Goal: Task Accomplishment & Management: Manage account settings

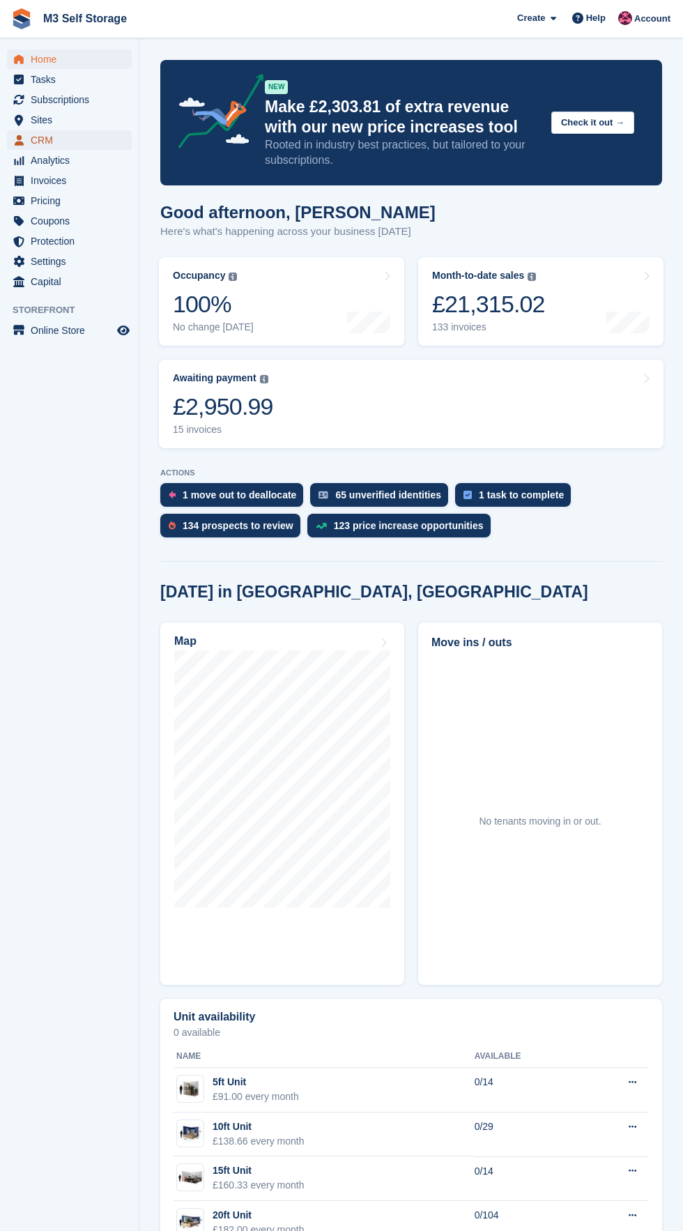
click at [111, 142] on span "CRM" at bounding box center [73, 140] width 84 height 20
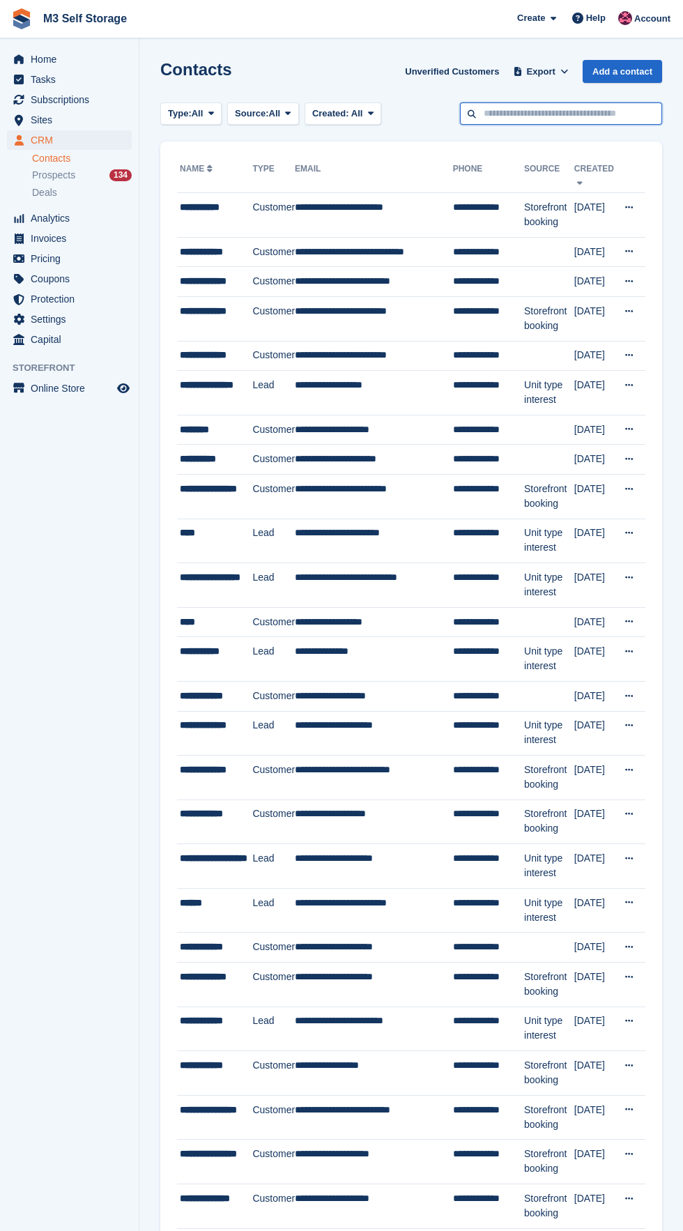
click at [568, 112] on input "text" at bounding box center [561, 114] width 202 height 23
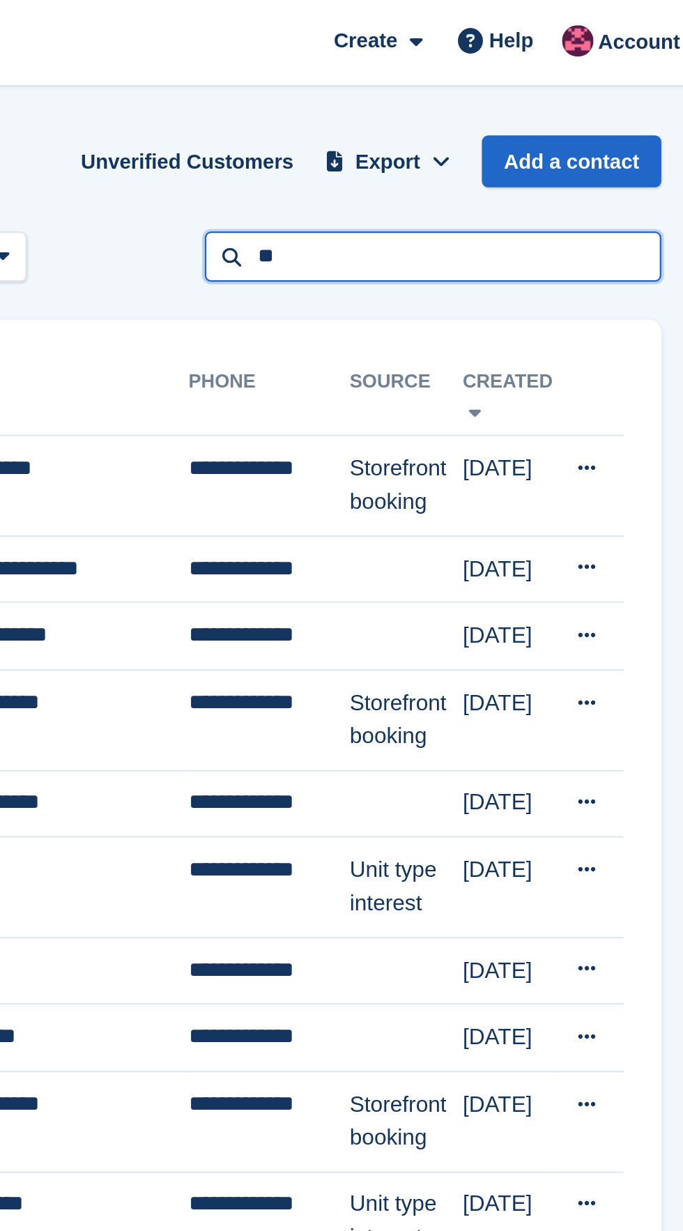
type input "**"
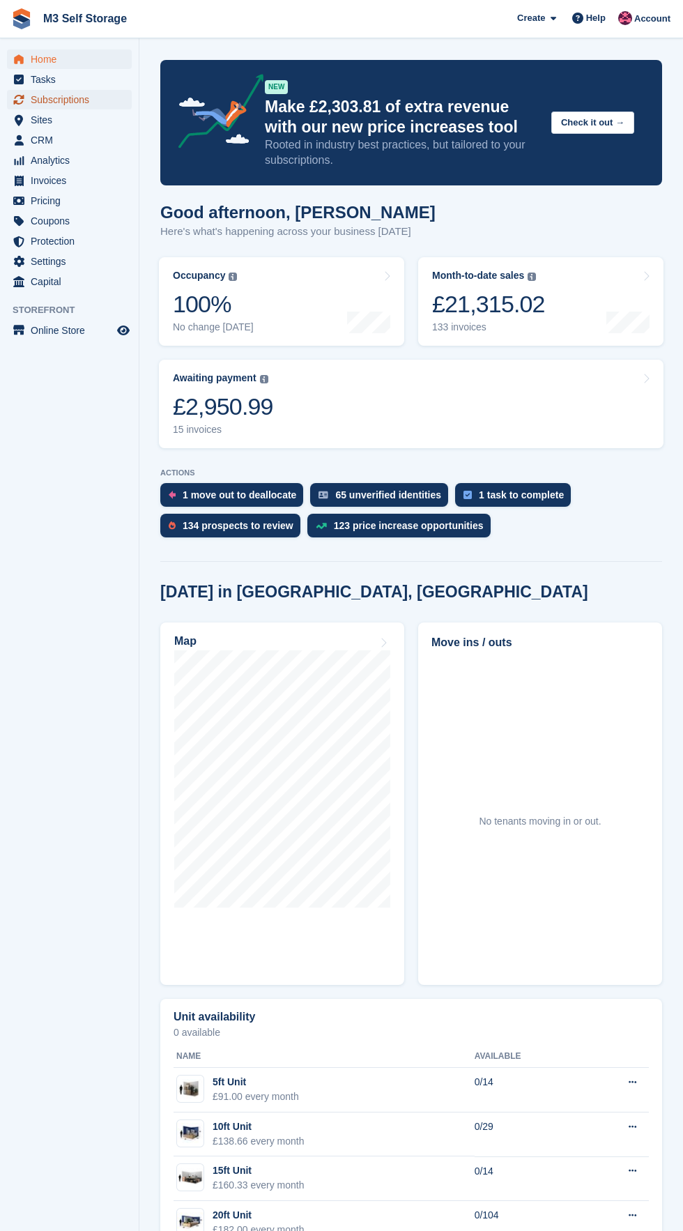
click at [123, 103] on link "Subscriptions" at bounding box center [69, 100] width 125 height 20
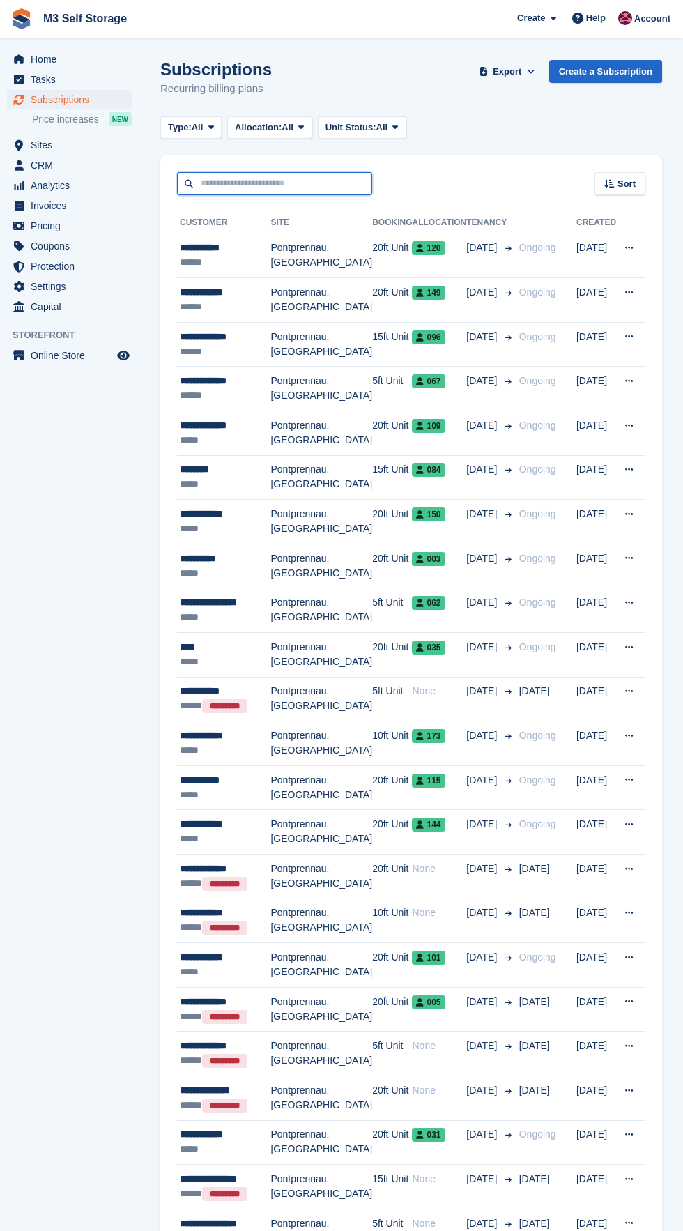
click at [285, 181] on input "text" at bounding box center [274, 183] width 195 height 23
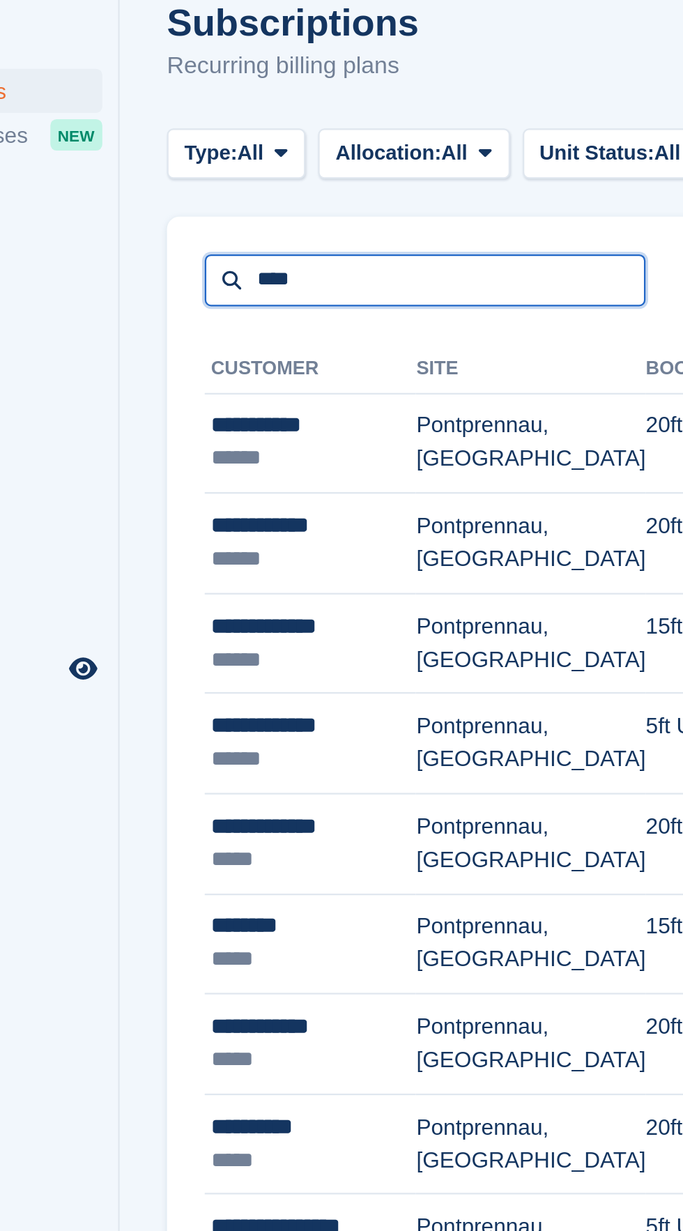
type input "****"
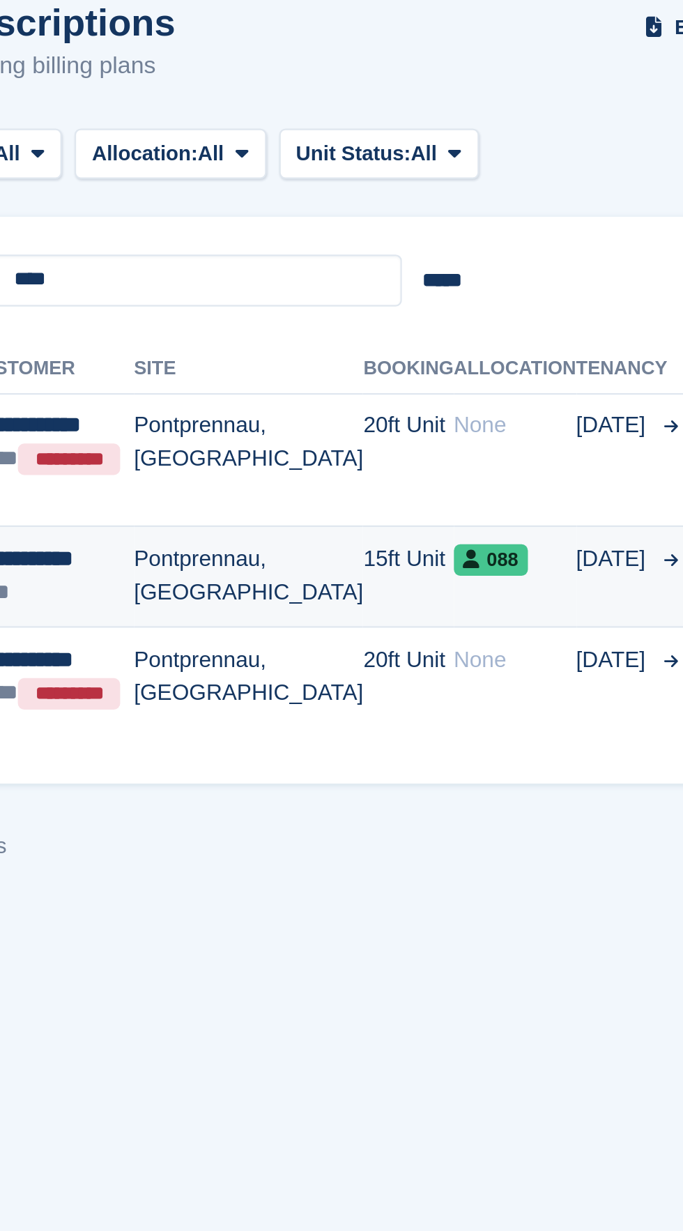
click at [358, 320] on td "15ft Unit" at bounding box center [375, 315] width 40 height 45
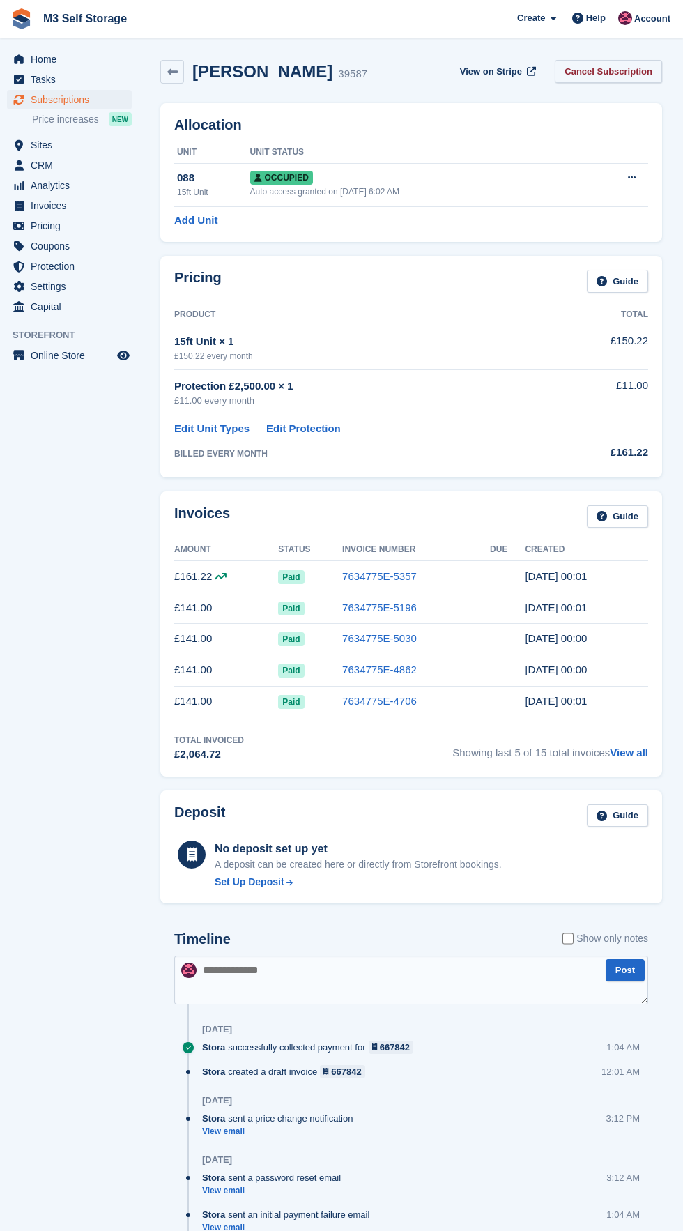
click at [629, 71] on link "Cancel Subscription" at bounding box center [608, 71] width 107 height 23
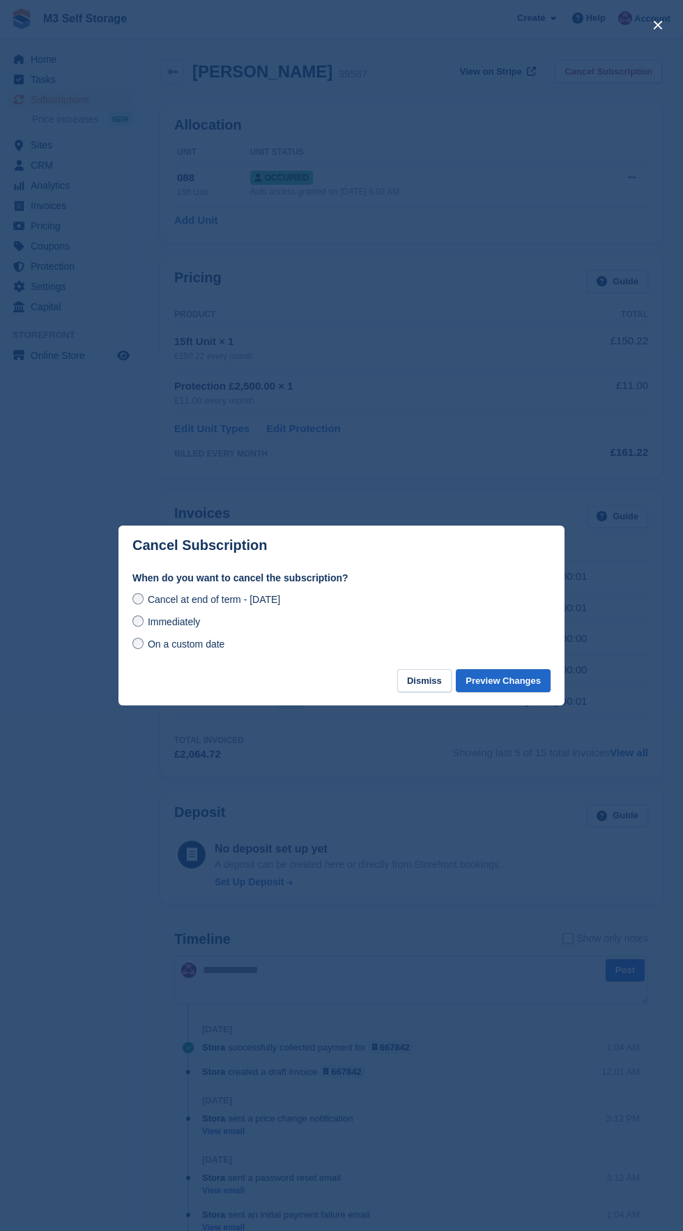
click at [195, 623] on span "Immediately" at bounding box center [174, 621] width 52 height 11
click at [526, 684] on button "Preview Changes" at bounding box center [503, 680] width 95 height 23
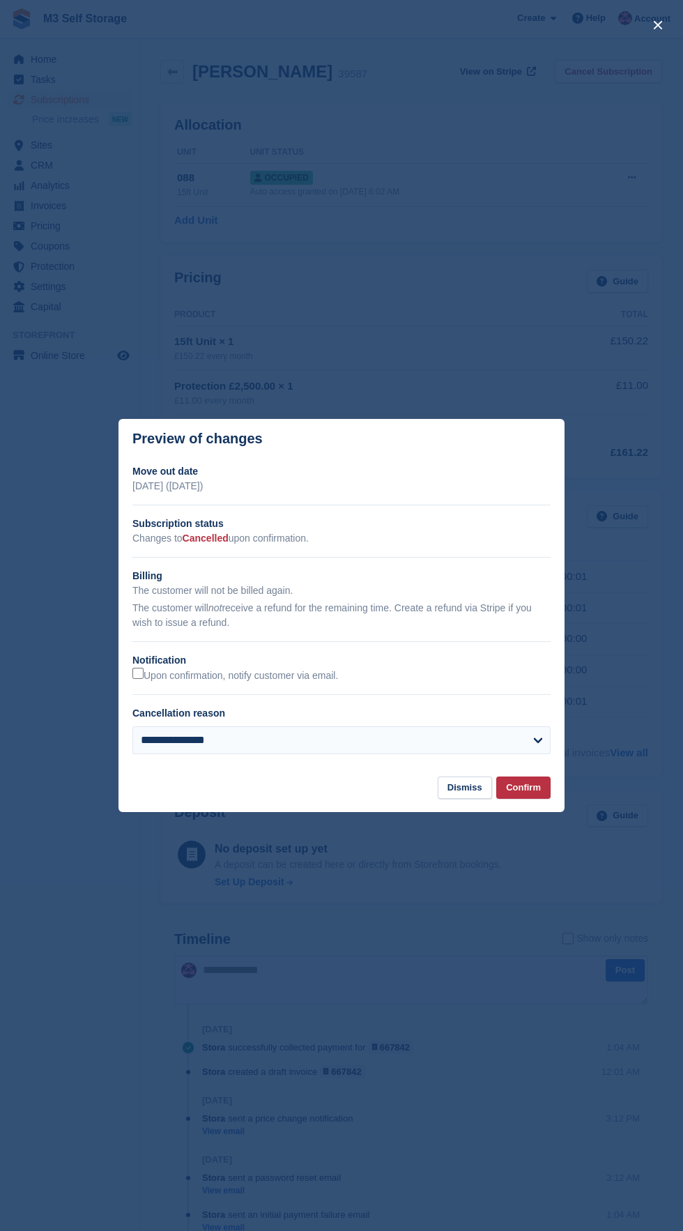
click at [549, 802] on footer "Dismiss Confirm" at bounding box center [342, 795] width 446 height 36
click at [536, 800] on footer "Dismiss Confirm" at bounding box center [342, 795] width 446 height 36
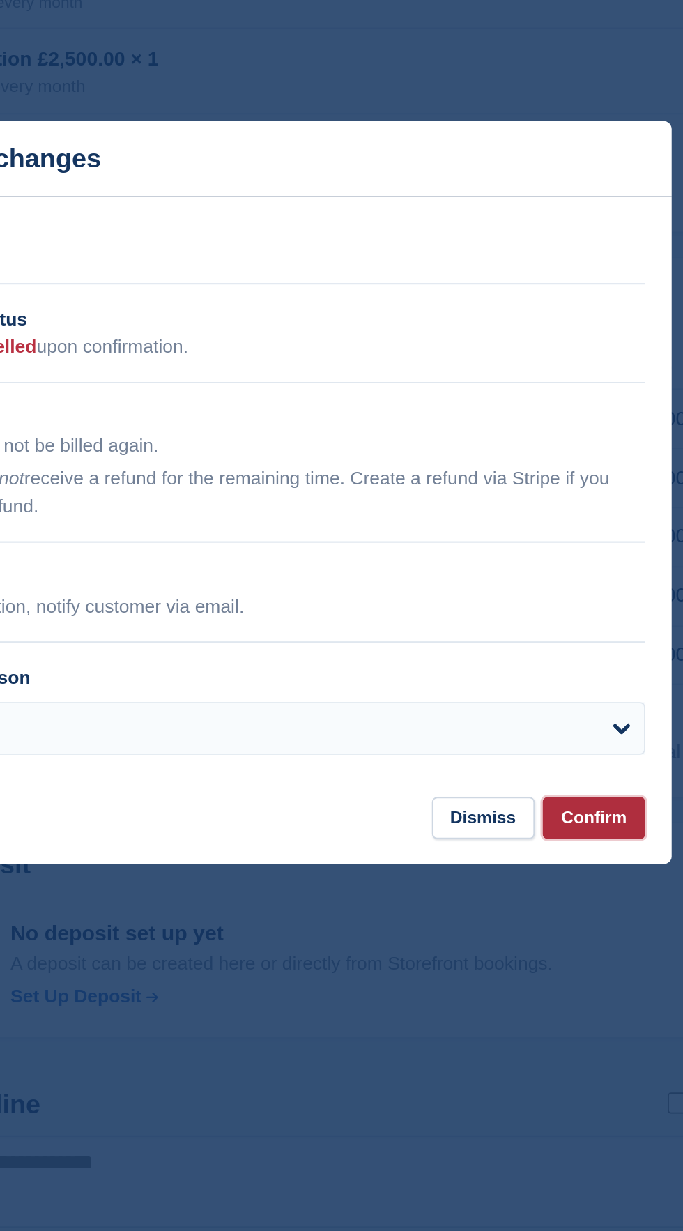
click at [536, 800] on button "Confirm" at bounding box center [523, 788] width 54 height 23
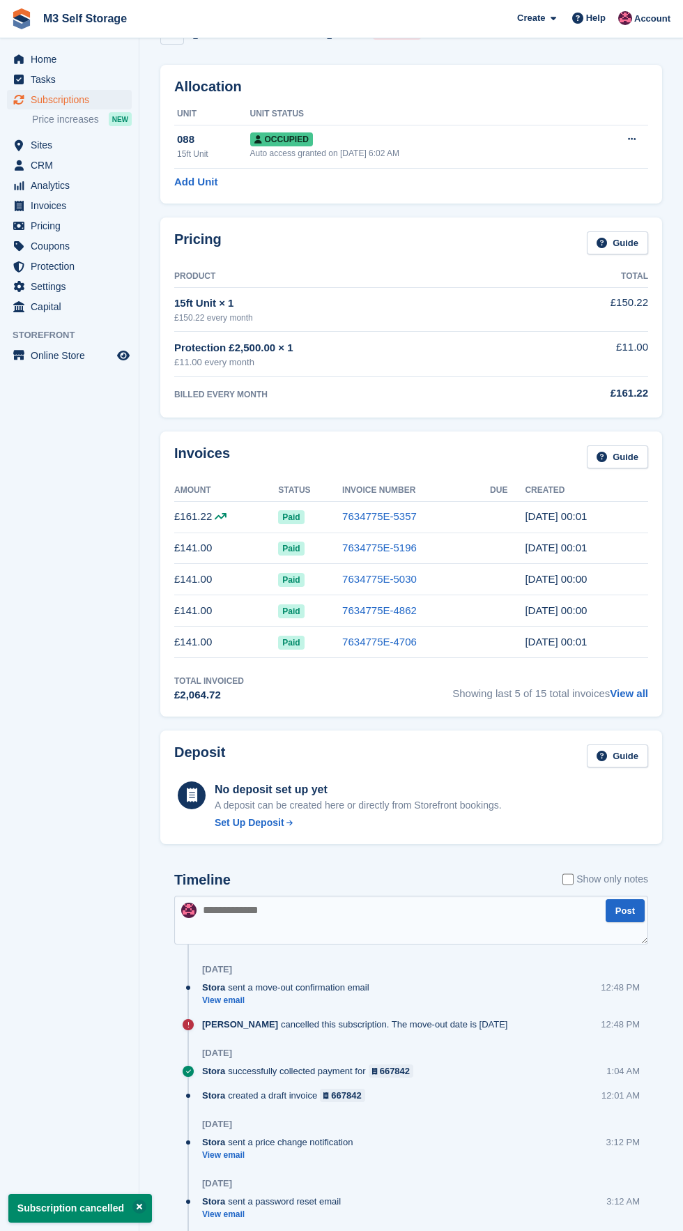
scroll to position [84, 0]
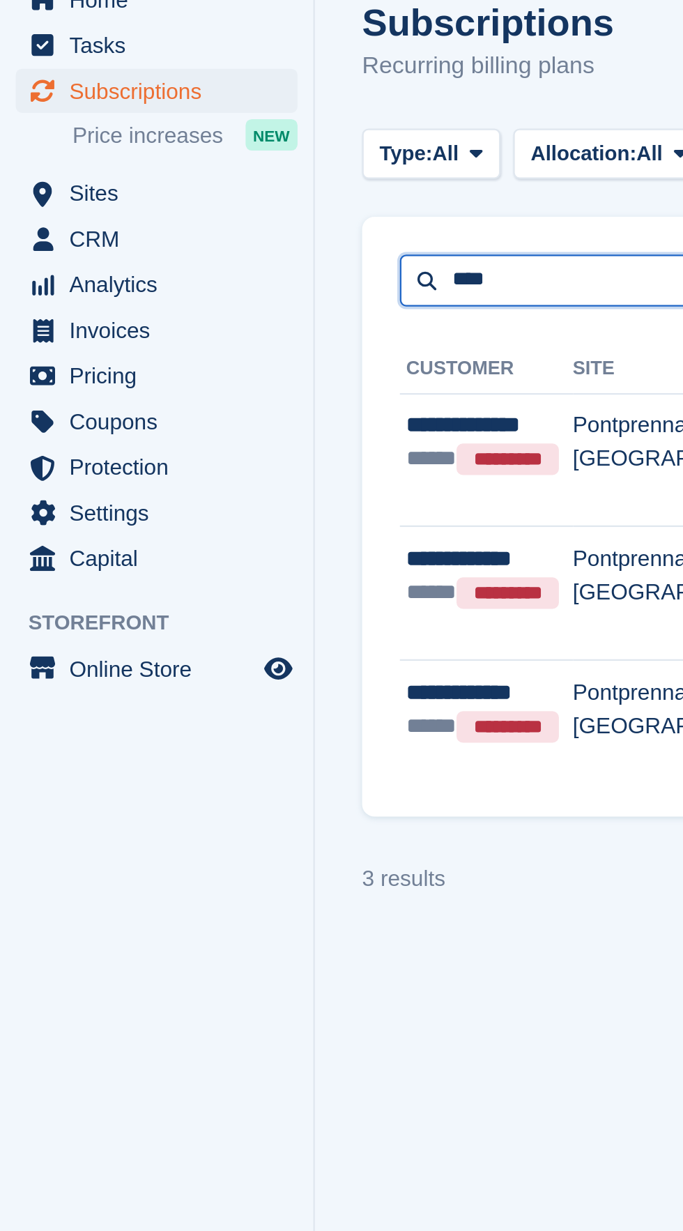
click at [261, 184] on input "****" at bounding box center [274, 183] width 195 height 23
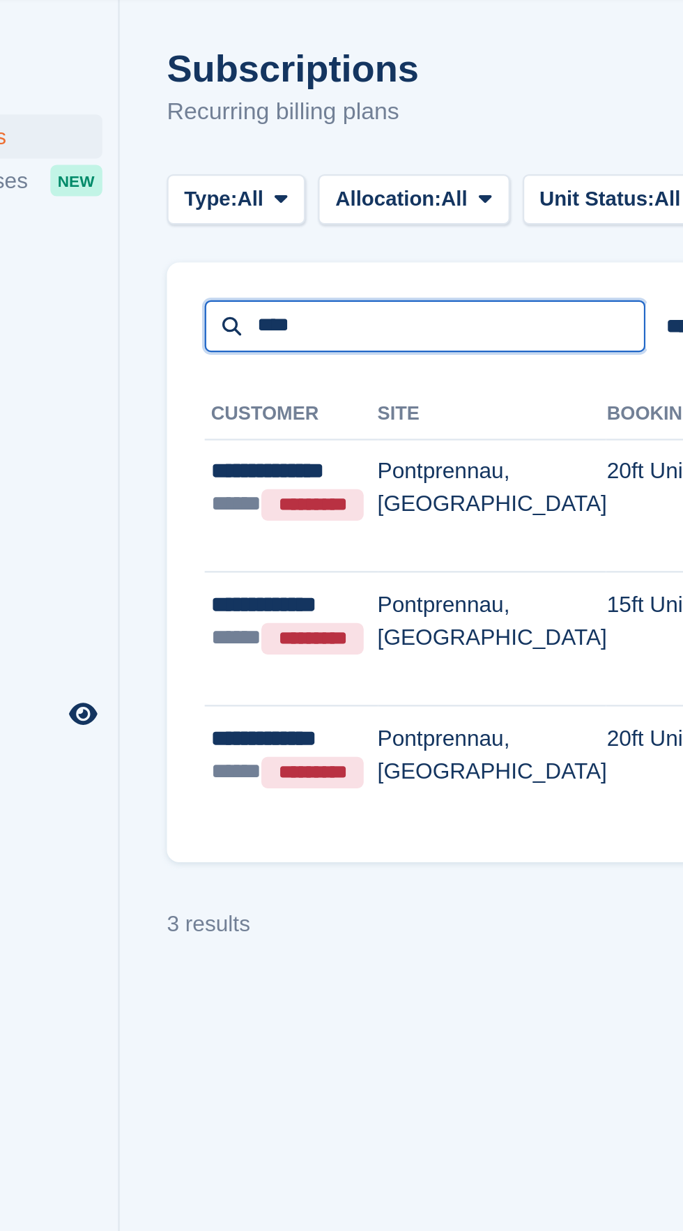
type input "****"
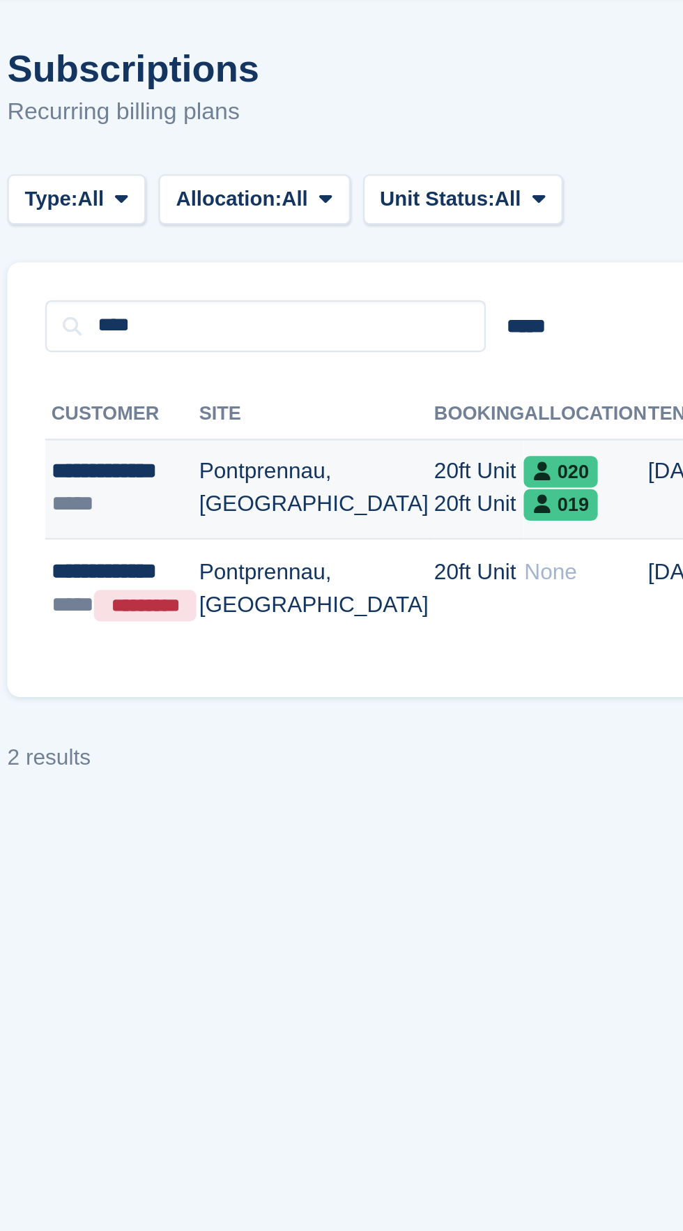
click at [310, 278] on td "Pontprennau, [GEOGRAPHIC_DATA]" at bounding box center [297, 256] width 104 height 45
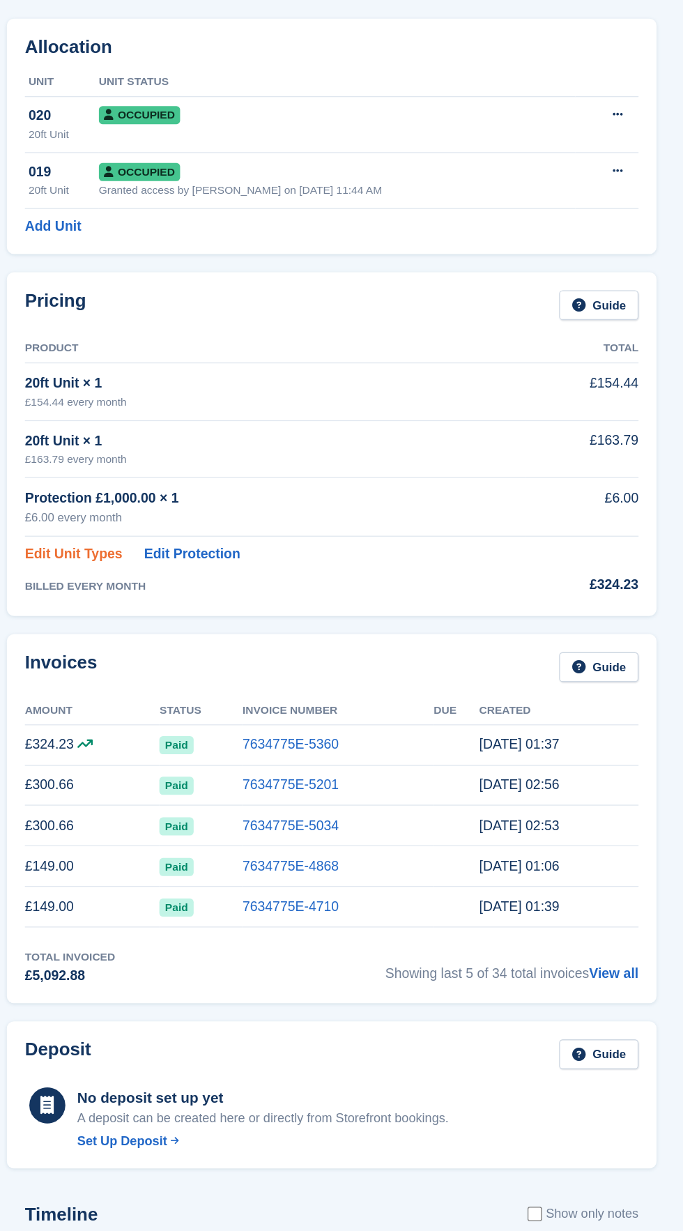
click at [223, 518] on link "Edit Unit Types" at bounding box center [211, 517] width 75 height 16
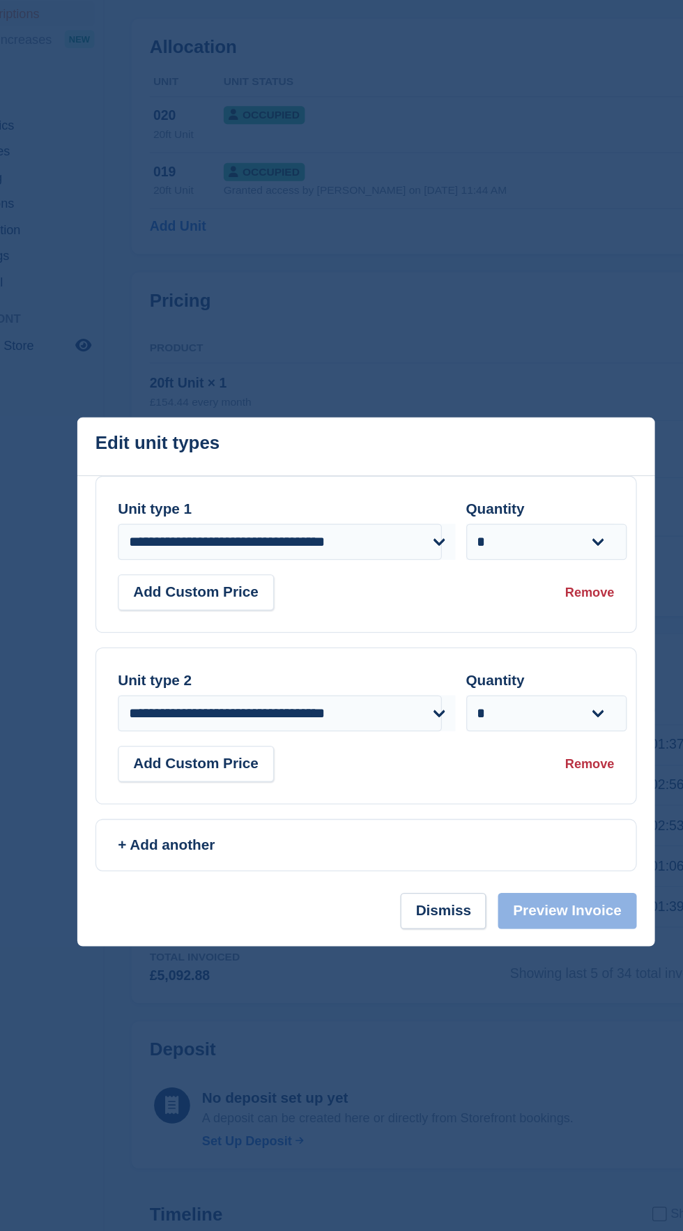
click at [524, 547] on div "Remove" at bounding box center [515, 547] width 38 height 15
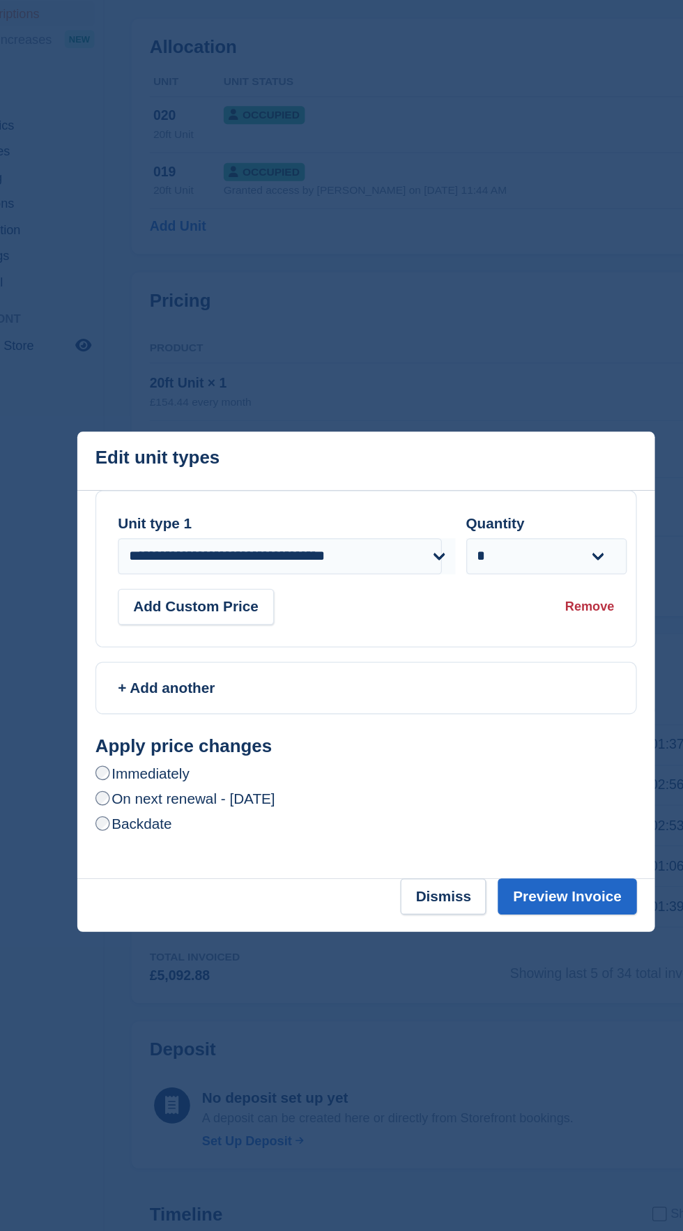
click at [271, 707] on label "On next renewal - Monday, 1st September, 2025" at bounding box center [201, 706] width 139 height 15
click at [538, 787] on button "Preview Invoice" at bounding box center [496, 782] width 107 height 28
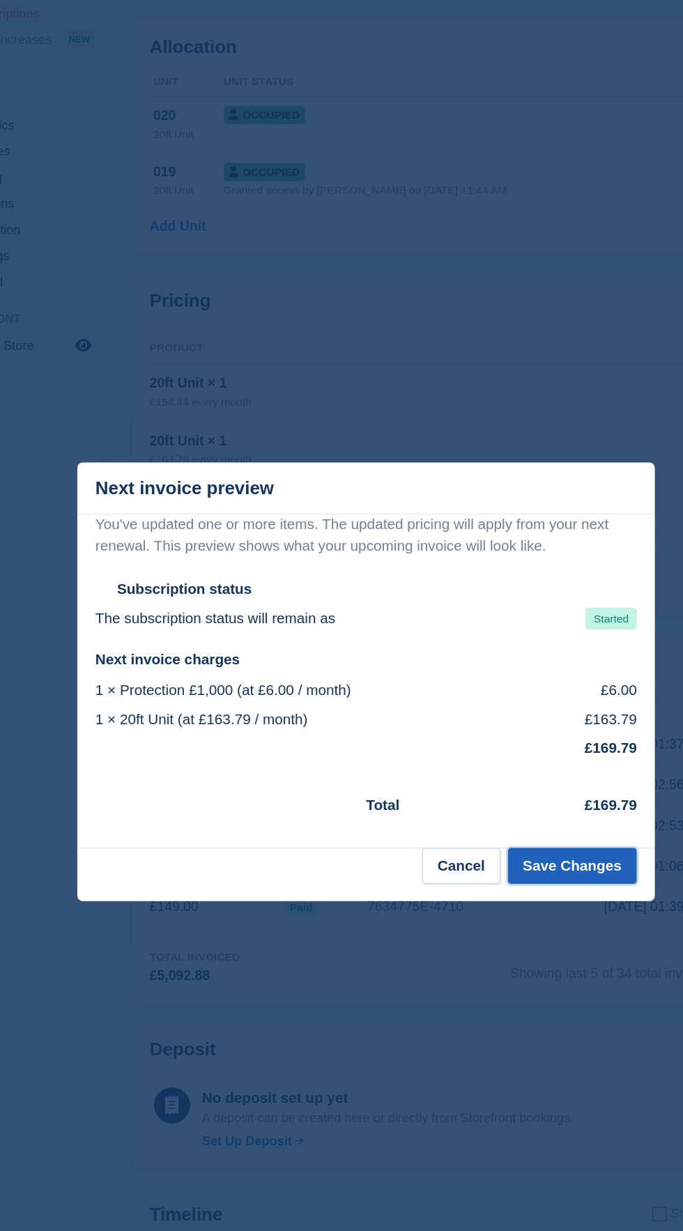
click at [537, 763] on button "Save Changes" at bounding box center [501, 758] width 100 height 28
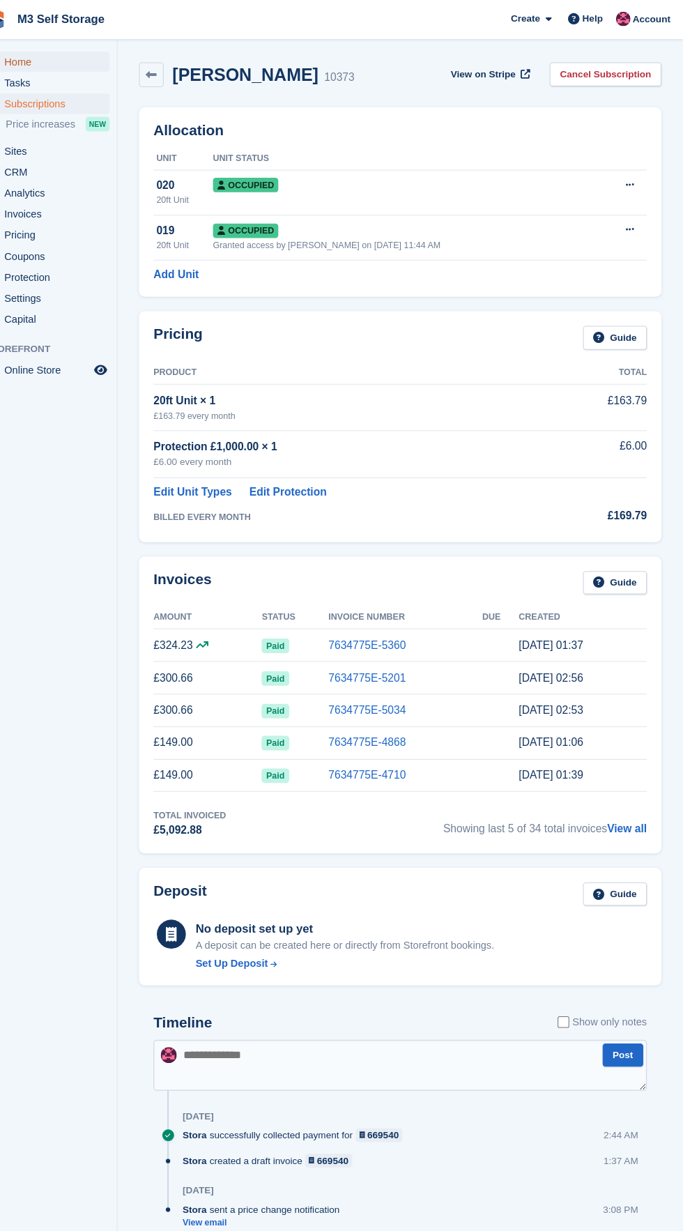
click at [114, 57] on span "Home" at bounding box center [73, 60] width 84 height 20
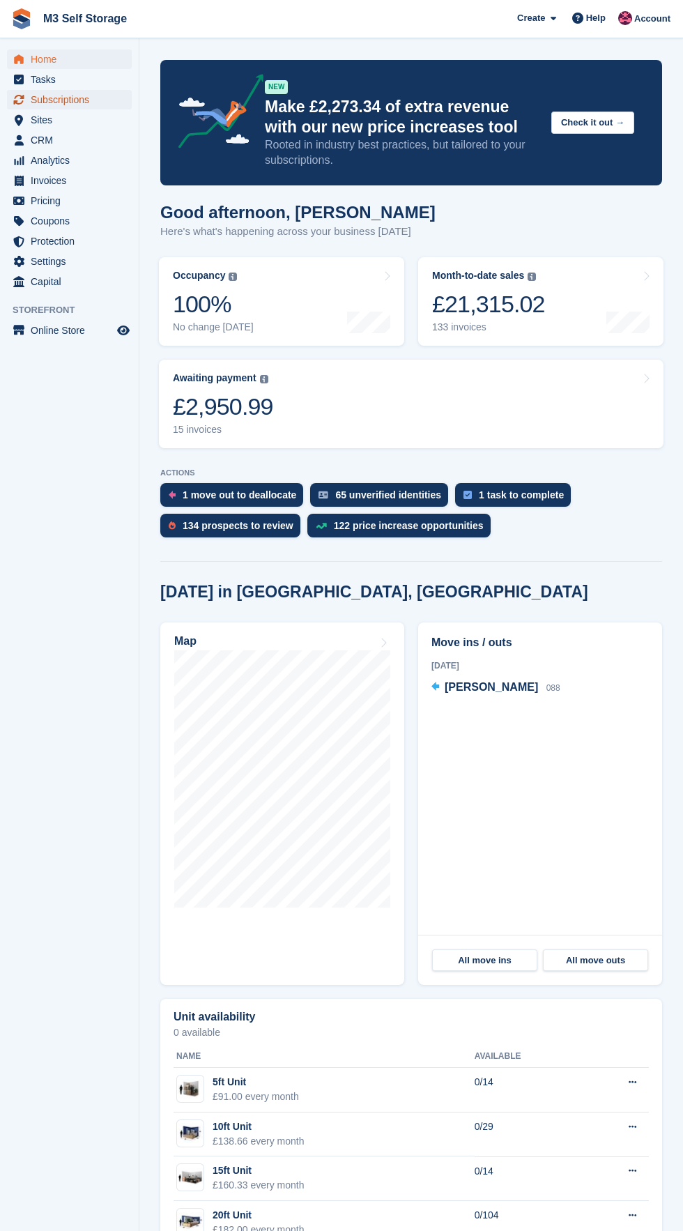
click at [105, 105] on span "Subscriptions" at bounding box center [73, 100] width 84 height 20
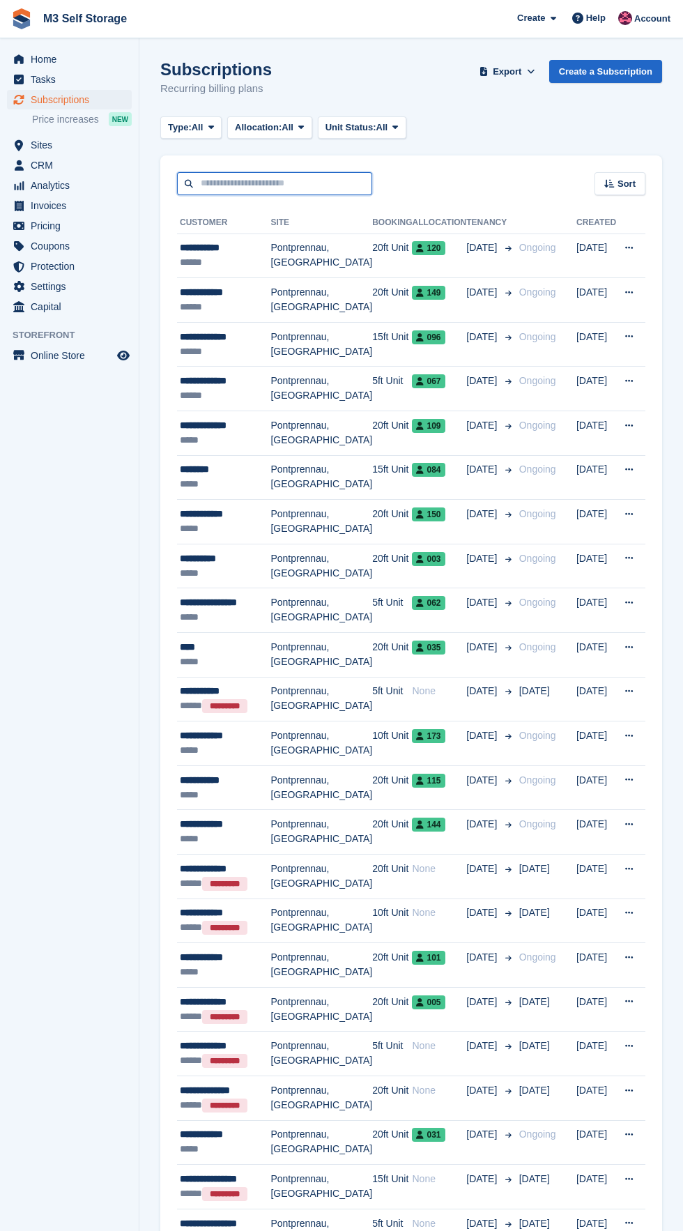
click at [296, 183] on input "text" at bounding box center [274, 183] width 195 height 23
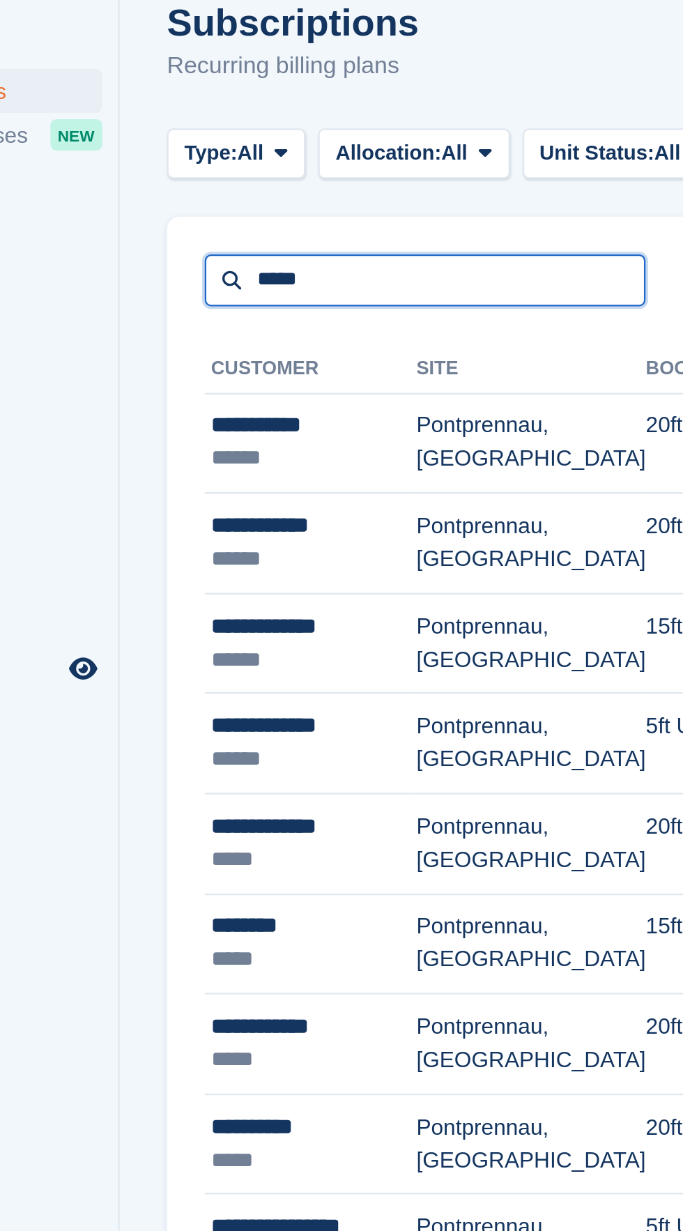
type input "*****"
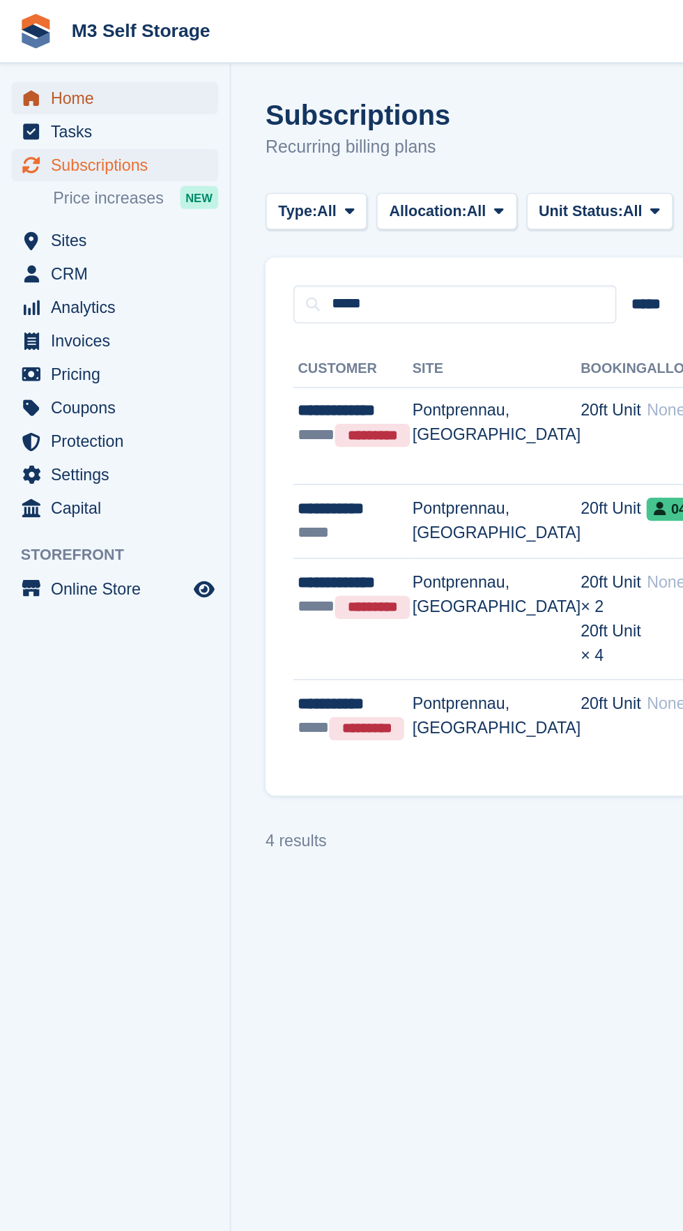
click at [107, 50] on span "Home" at bounding box center [73, 60] width 84 height 20
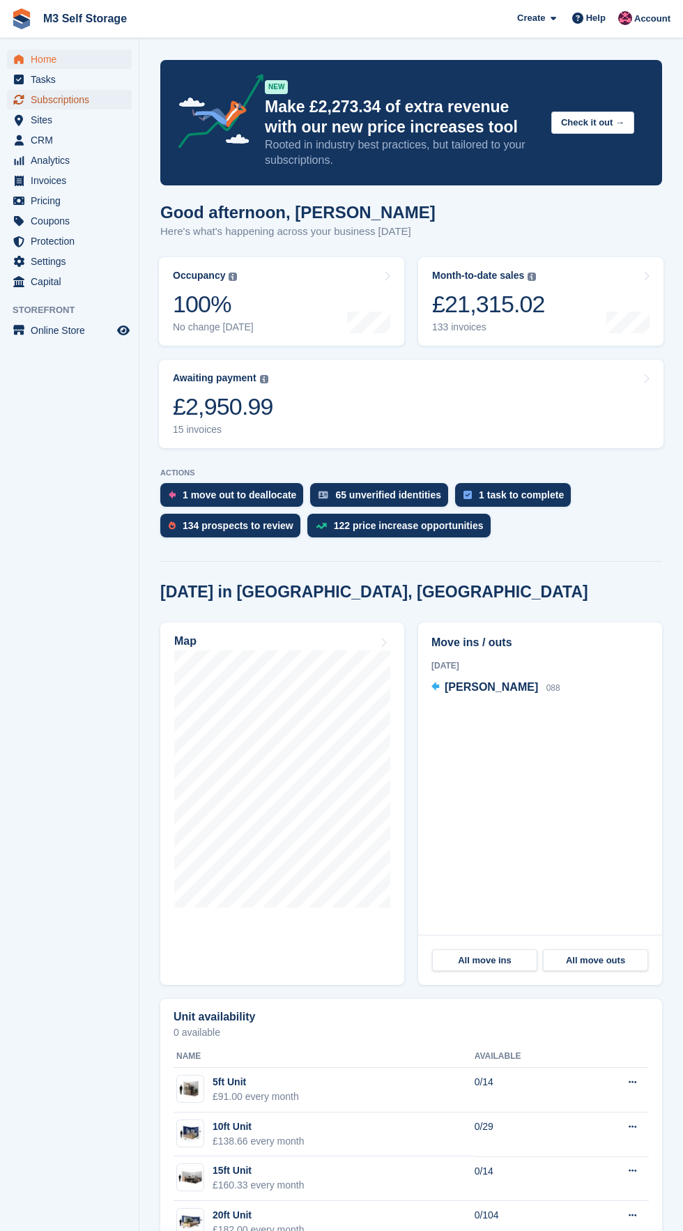
click at [114, 102] on span "Subscriptions" at bounding box center [73, 100] width 84 height 20
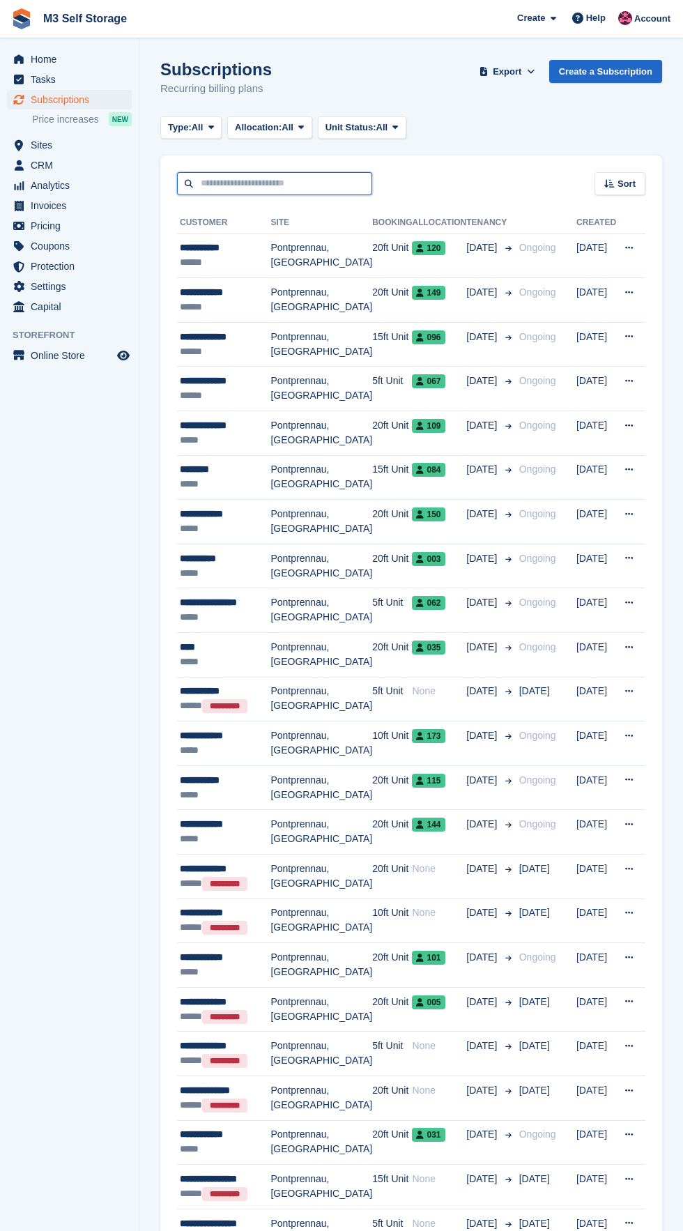
click at [278, 185] on input "text" at bounding box center [274, 183] width 195 height 23
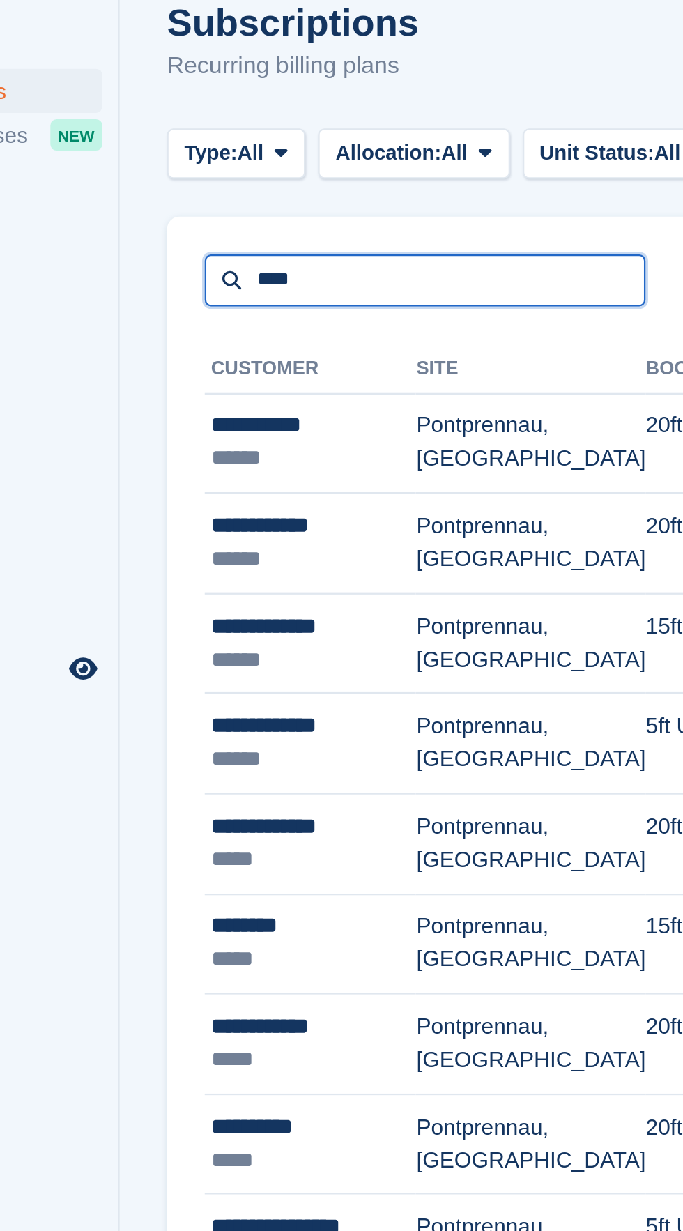
type input "****"
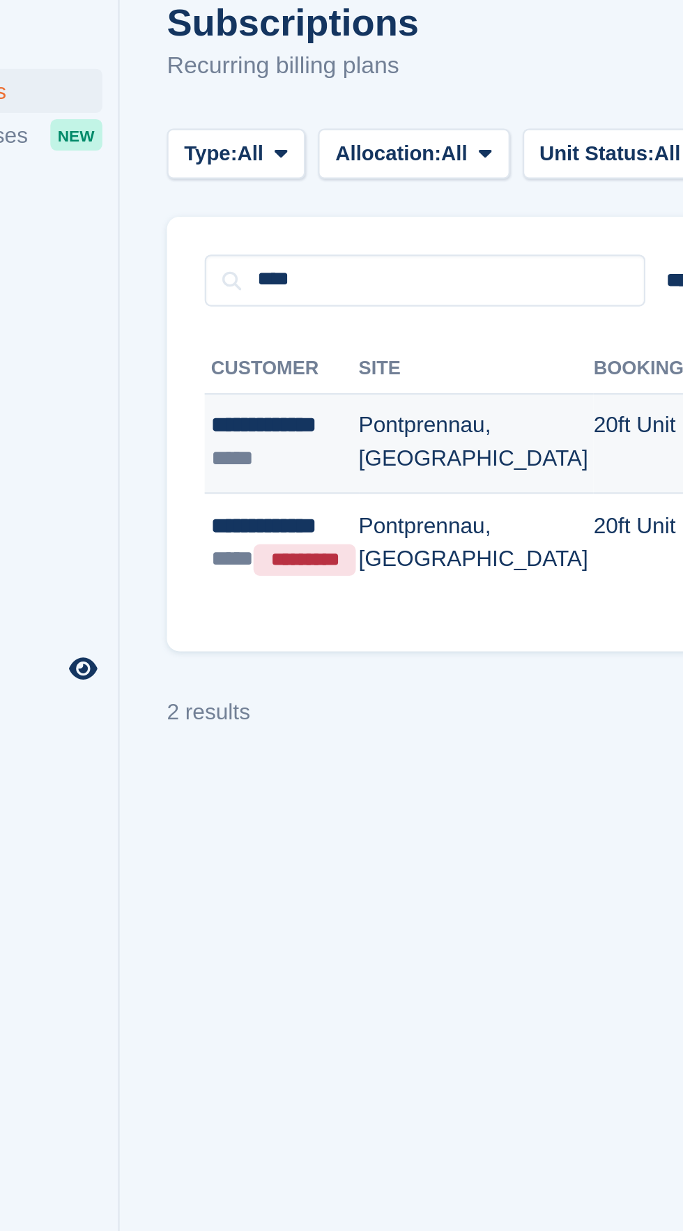
click at [349, 255] on td "20ft Unit" at bounding box center [369, 256] width 40 height 45
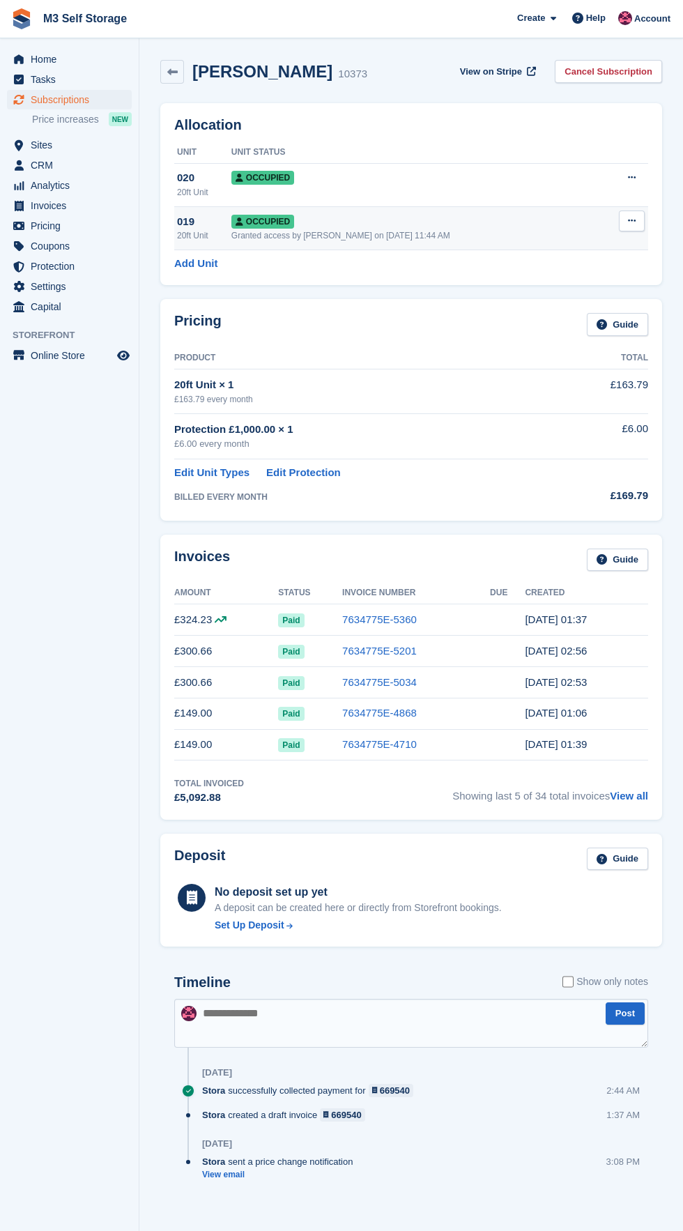
click at [632, 221] on icon at bounding box center [632, 220] width 8 height 9
click at [601, 292] on p "Deallocate" at bounding box center [577, 296] width 121 height 18
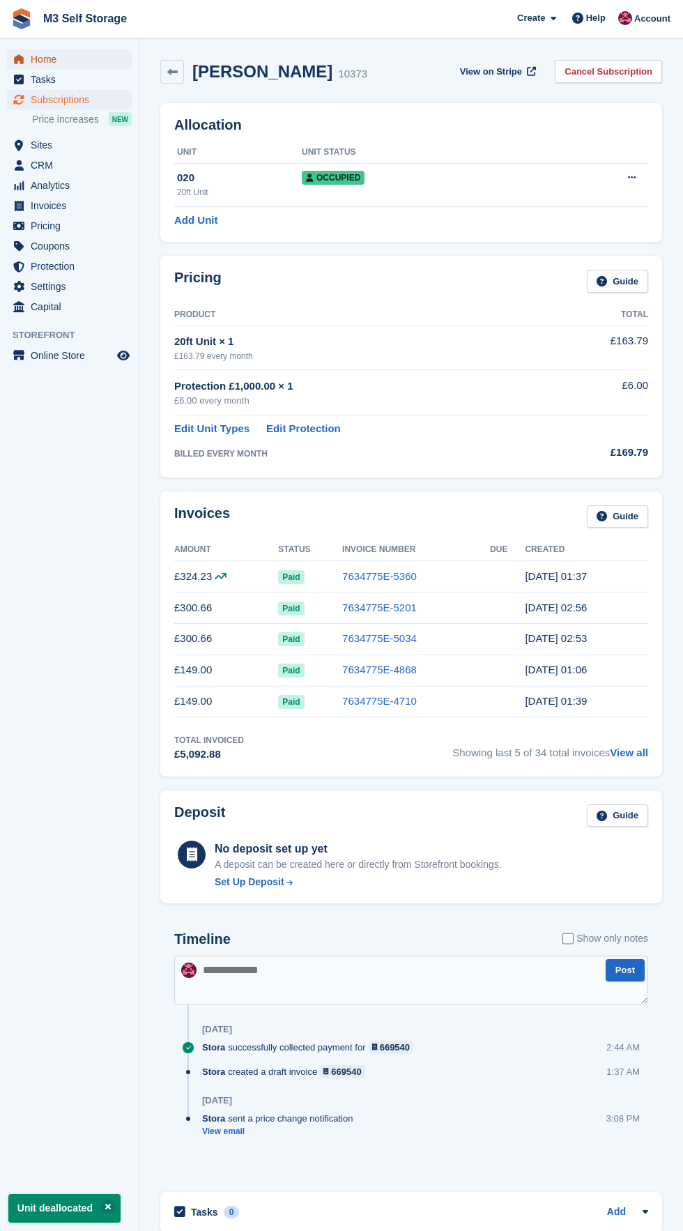
click at [109, 57] on span "Home" at bounding box center [73, 60] width 84 height 20
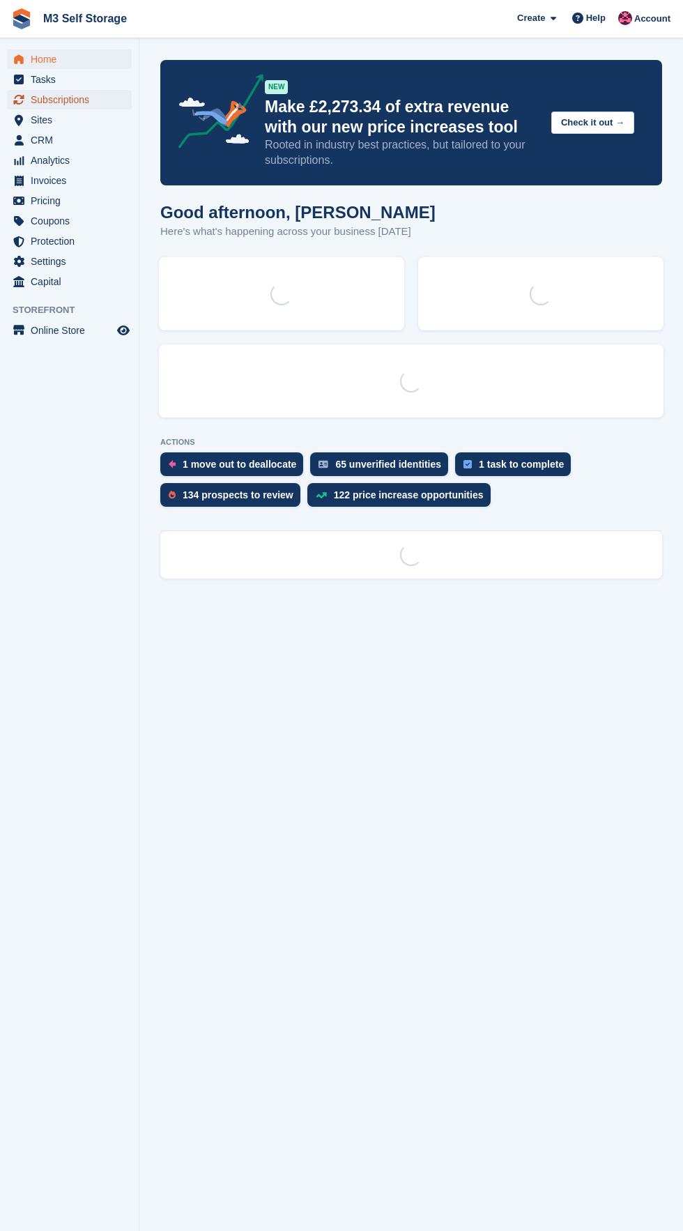
click at [130, 97] on link "Subscriptions" at bounding box center [69, 100] width 125 height 20
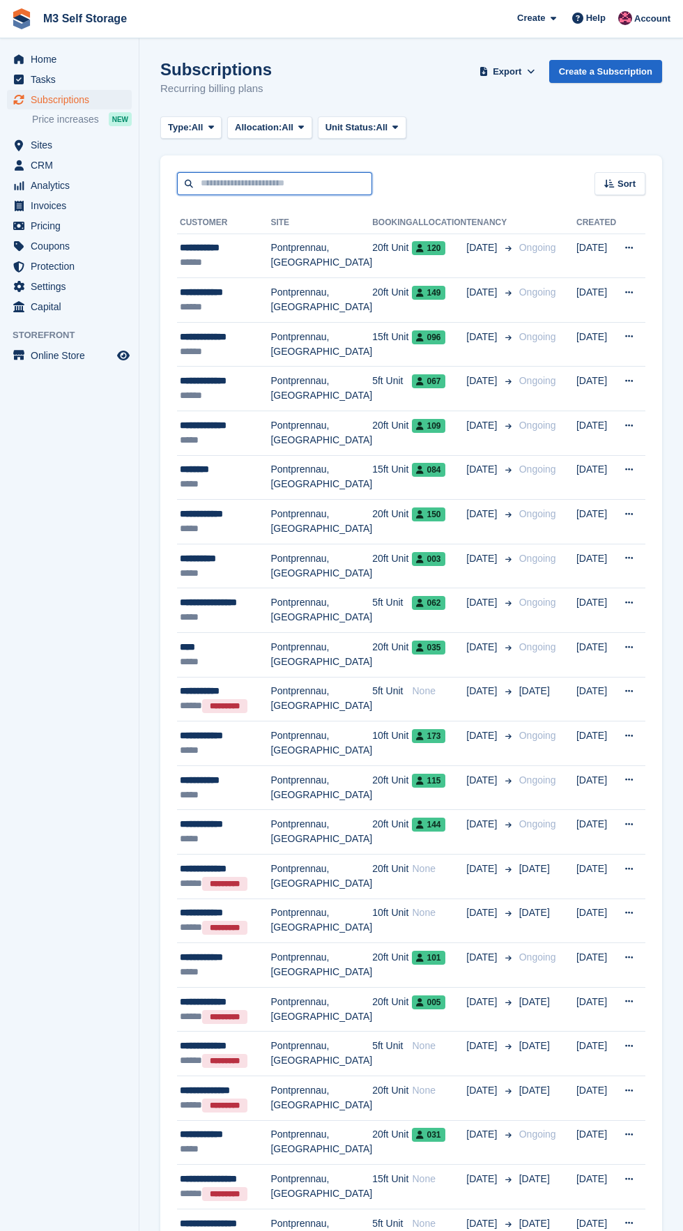
click at [303, 181] on input "text" at bounding box center [274, 183] width 195 height 23
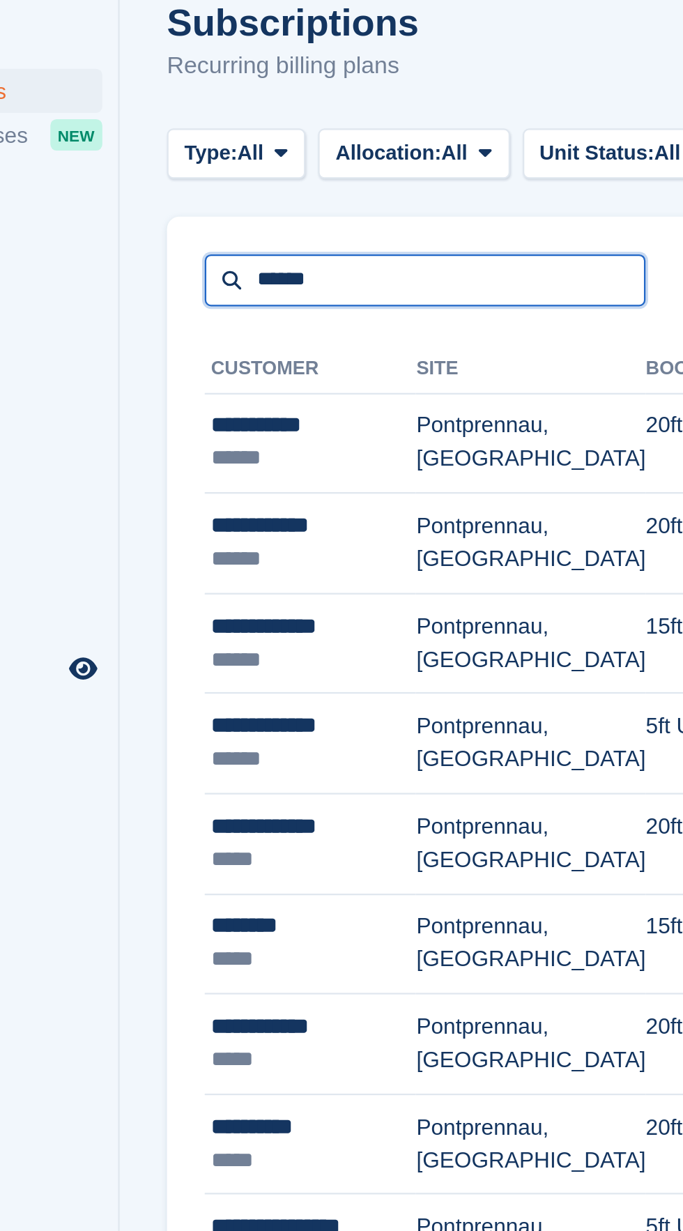
type input "******"
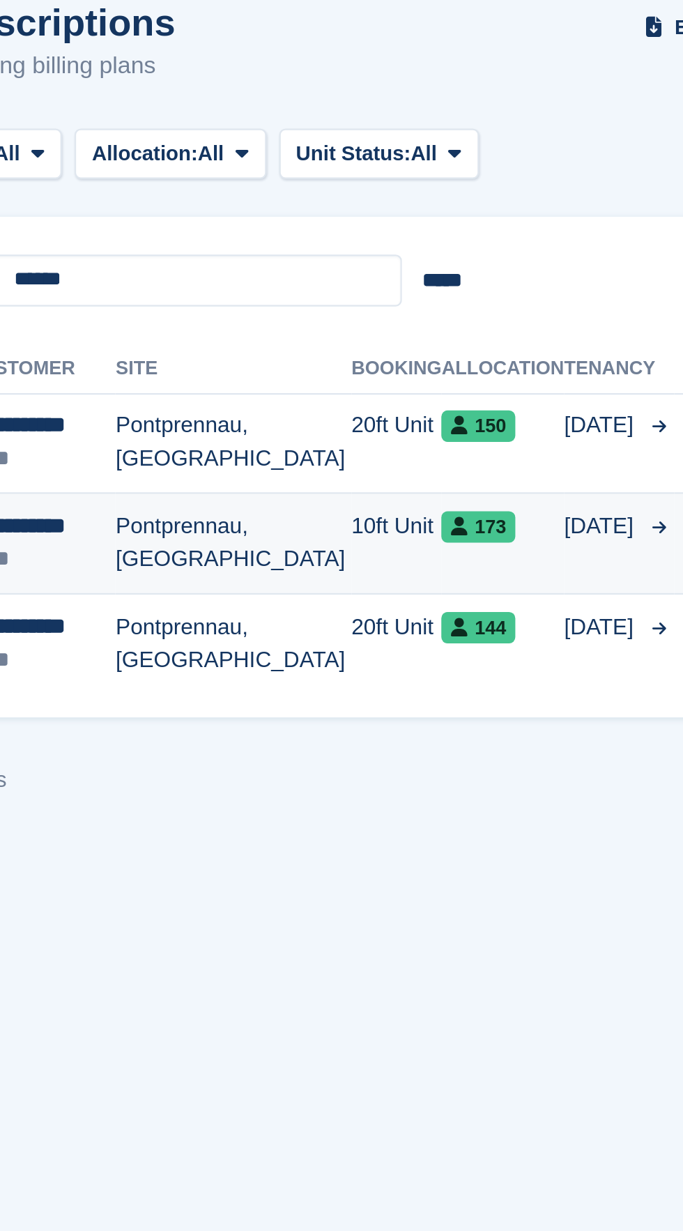
click at [439, 302] on td "173" at bounding box center [417, 300] width 54 height 45
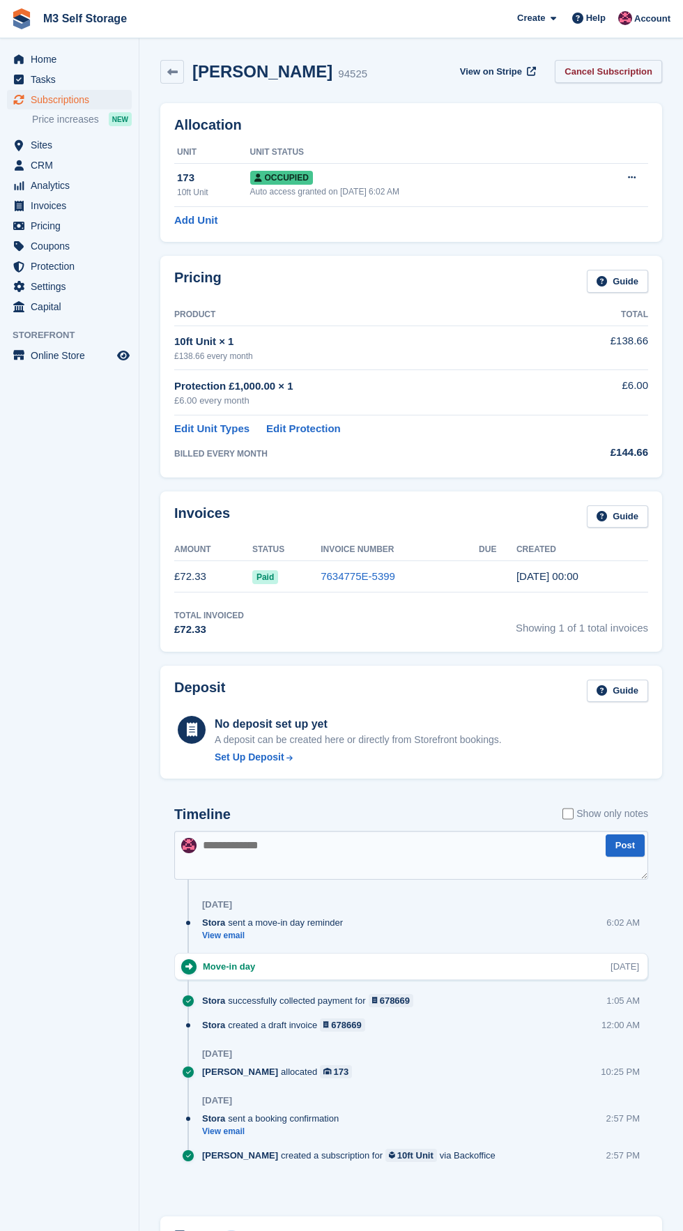
click at [632, 78] on link "Cancel Subscription" at bounding box center [608, 71] width 107 height 23
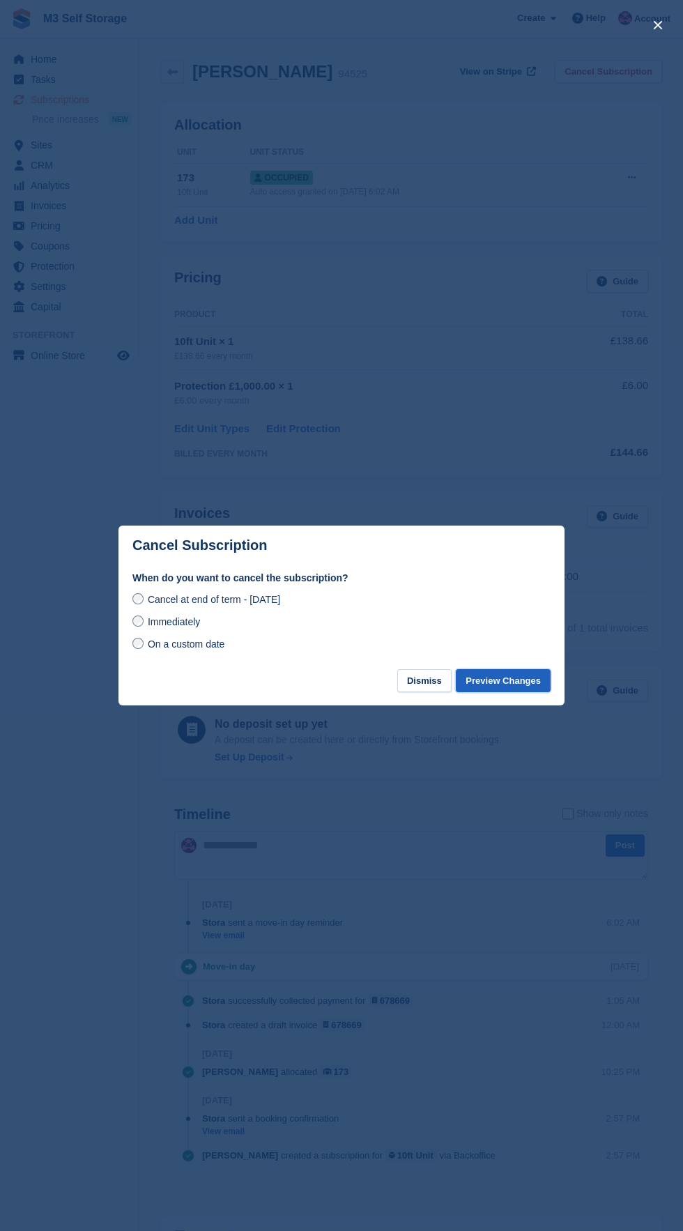
click at [524, 674] on button "Preview Changes" at bounding box center [503, 680] width 95 height 23
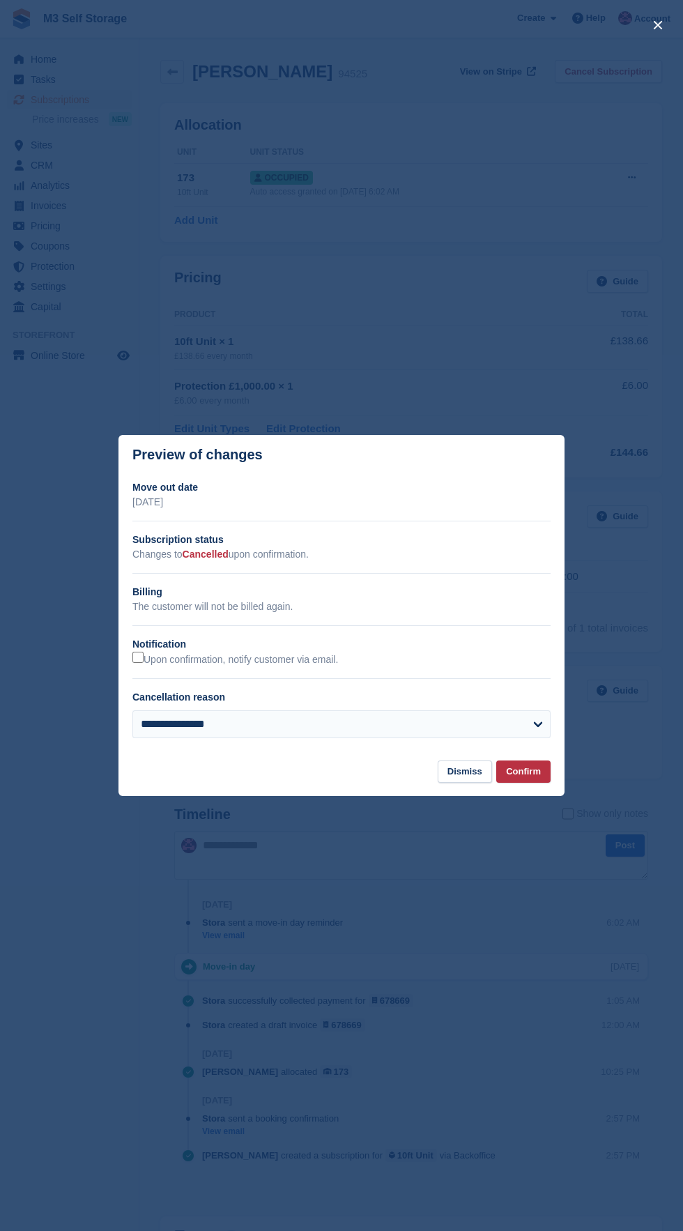
click at [548, 785] on footer "Dismiss Confirm" at bounding box center [342, 779] width 446 height 36
click at [536, 774] on button "Confirm" at bounding box center [523, 772] width 54 height 23
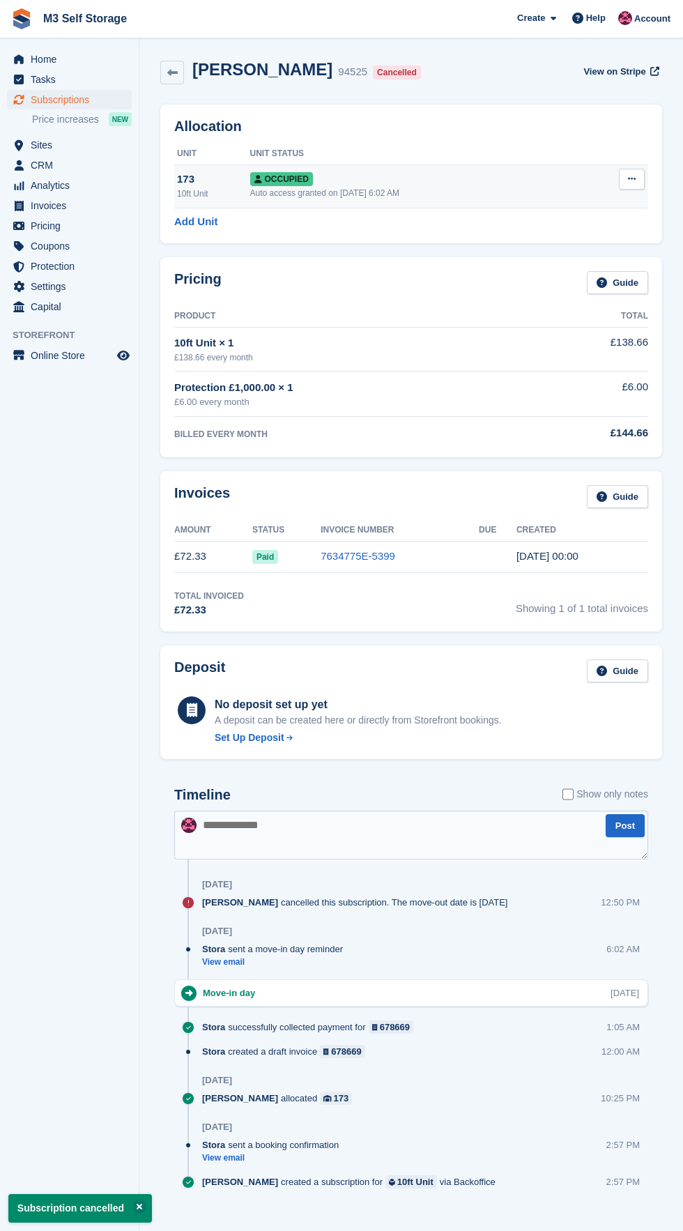
click at [632, 179] on icon at bounding box center [632, 178] width 8 height 9
click at [129, 61] on link "Home" at bounding box center [69, 60] width 125 height 20
